Goal: Use online tool/utility: Utilize a website feature to perform a specific function

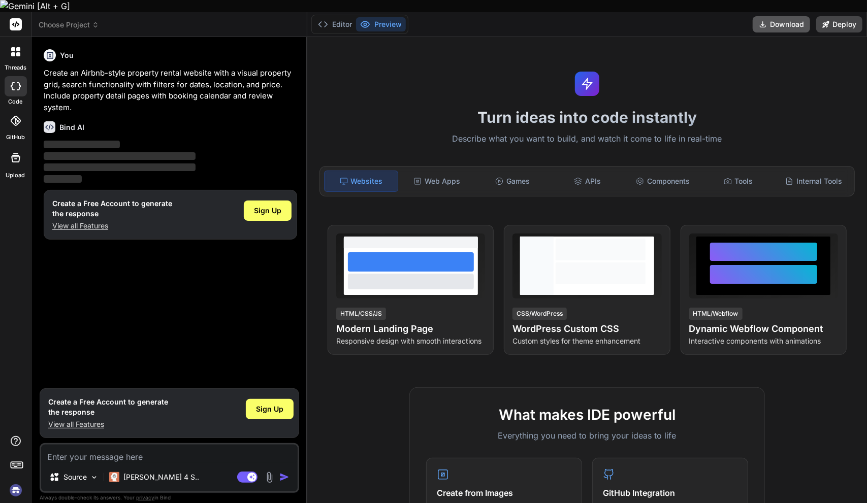
click at [789, 16] on button "Download" at bounding box center [781, 24] width 57 height 16
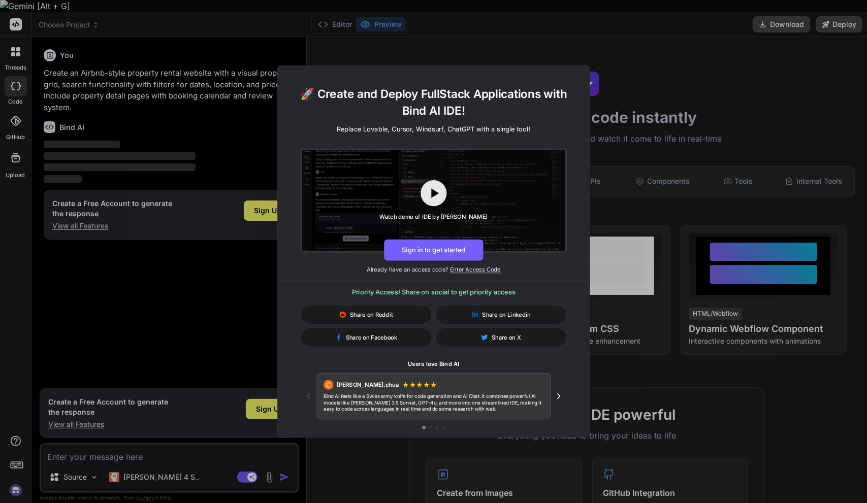
click at [658, 147] on div "🚀 Create and Deploy FullStack Applications with Bind AI IDE! Replace Lovable, C…" at bounding box center [433, 251] width 867 height 503
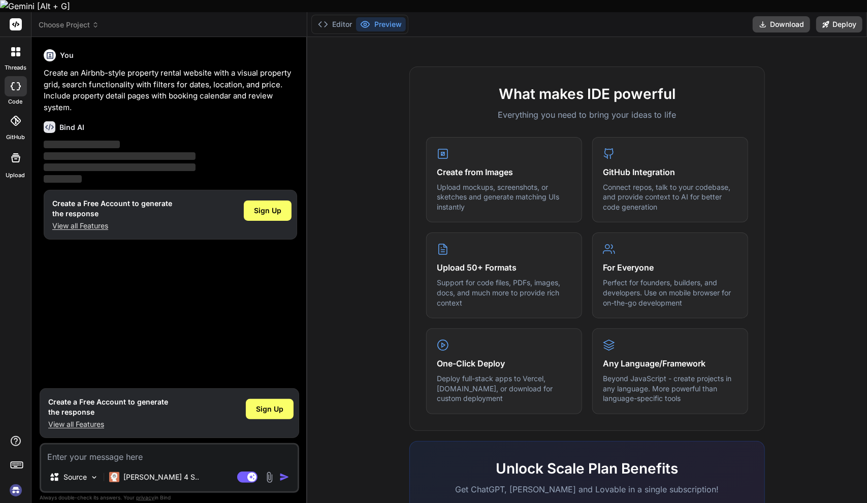
scroll to position [341, 0]
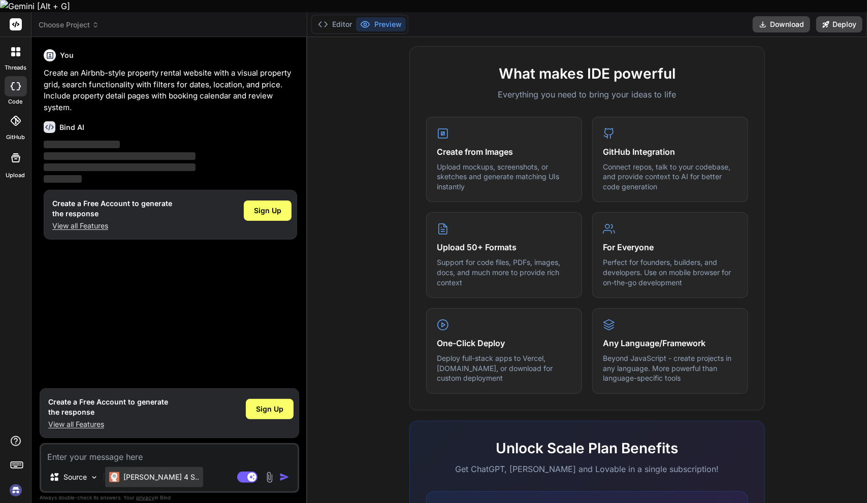
click at [151, 472] on p "[PERSON_NAME] 4 S.." at bounding box center [161, 477] width 76 height 10
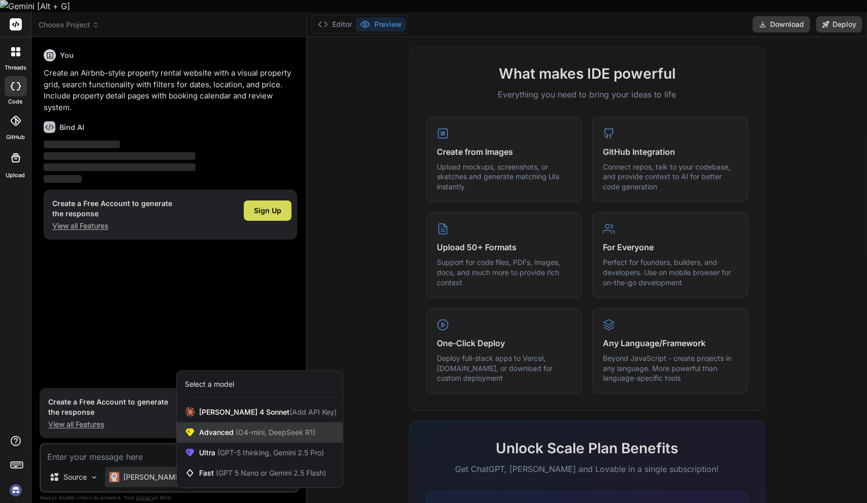
click at [240, 428] on span "(O4-mini, DeepSeek R1)" at bounding box center [275, 432] width 82 height 9
type textarea "x"
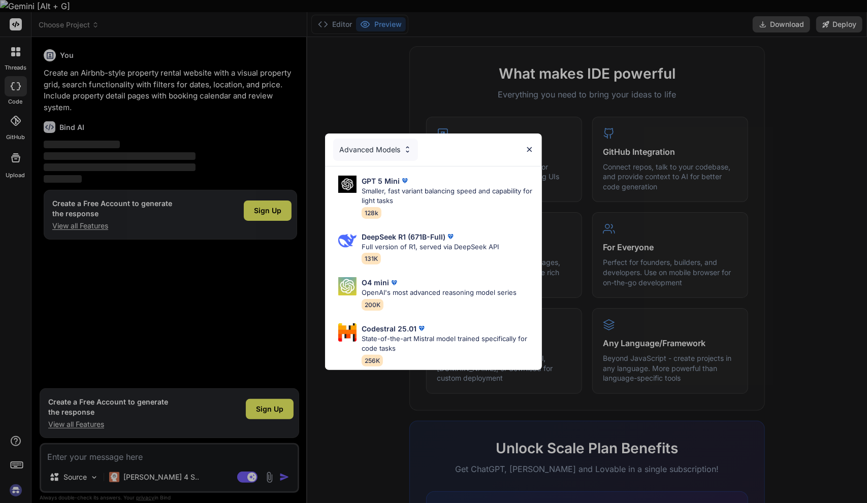
click at [194, 287] on div "Advanced Models GPT 5 Mini Smaller, fast variant balancing speed and capability…" at bounding box center [433, 251] width 867 height 503
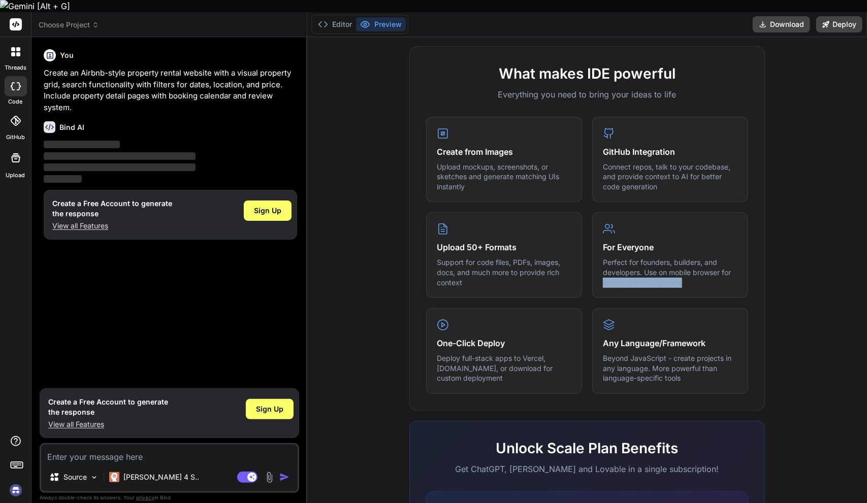
drag, startPoint x: 852, startPoint y: 267, endPoint x: 851, endPoint y: 288, distance: 21.9
click at [851, 288] on div "What makes IDE powerful Everything you need to bring your ideas to life Create …" at bounding box center [586, 339] width 547 height 587
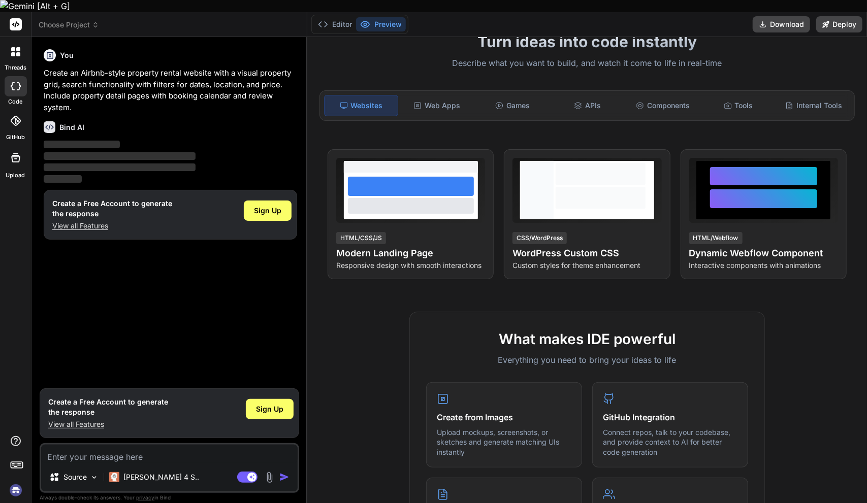
scroll to position [0, 0]
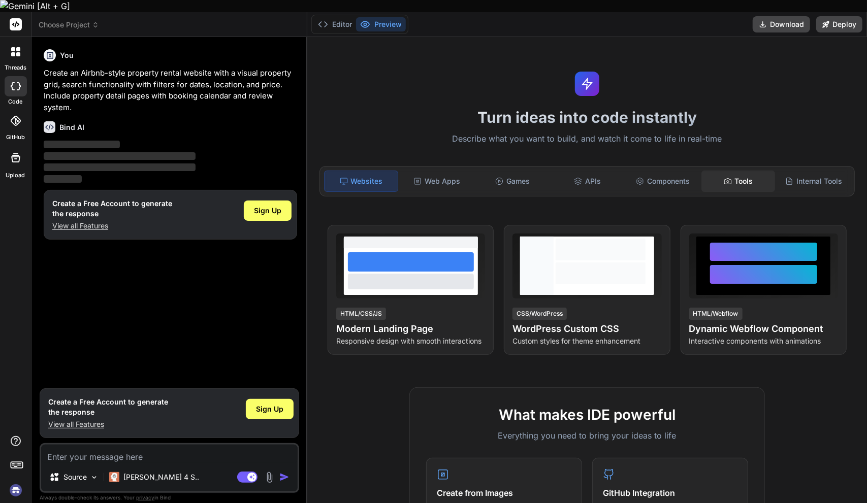
click at [741, 171] on div "Tools" at bounding box center [737, 181] width 73 height 21
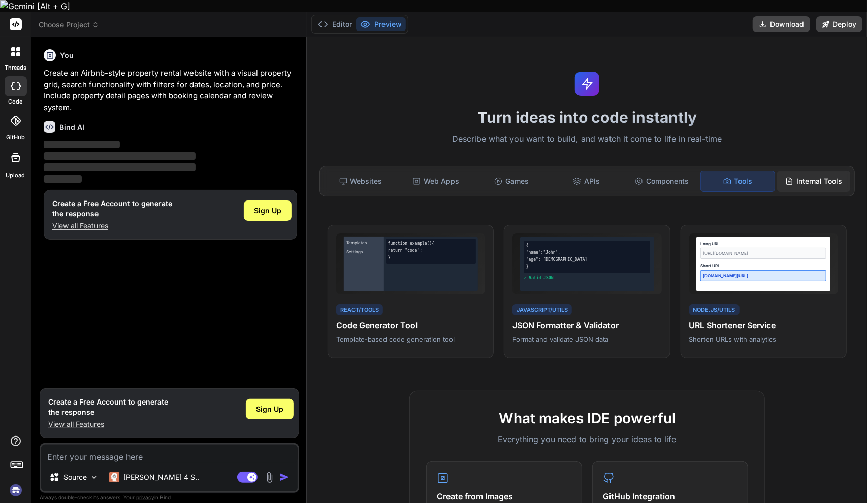
click at [785, 177] on icon at bounding box center [789, 181] width 8 height 8
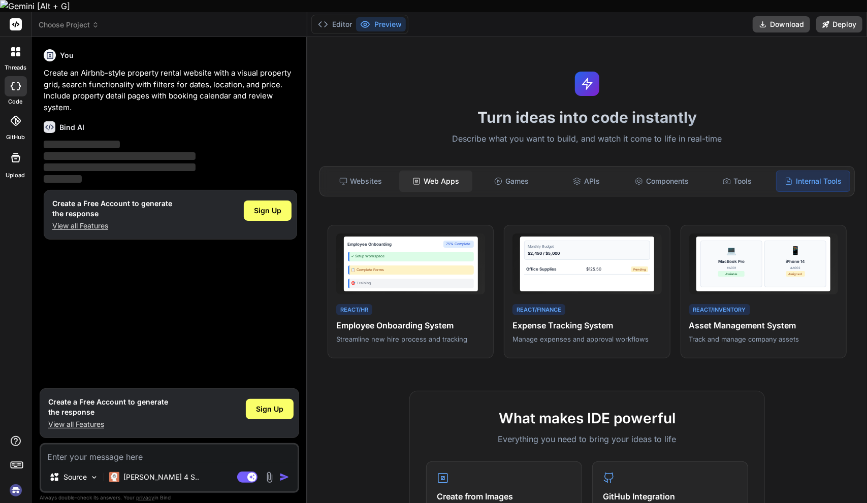
click at [423, 171] on div "Web Apps" at bounding box center [435, 181] width 73 height 21
